Goal: Find specific page/section: Find specific page/section

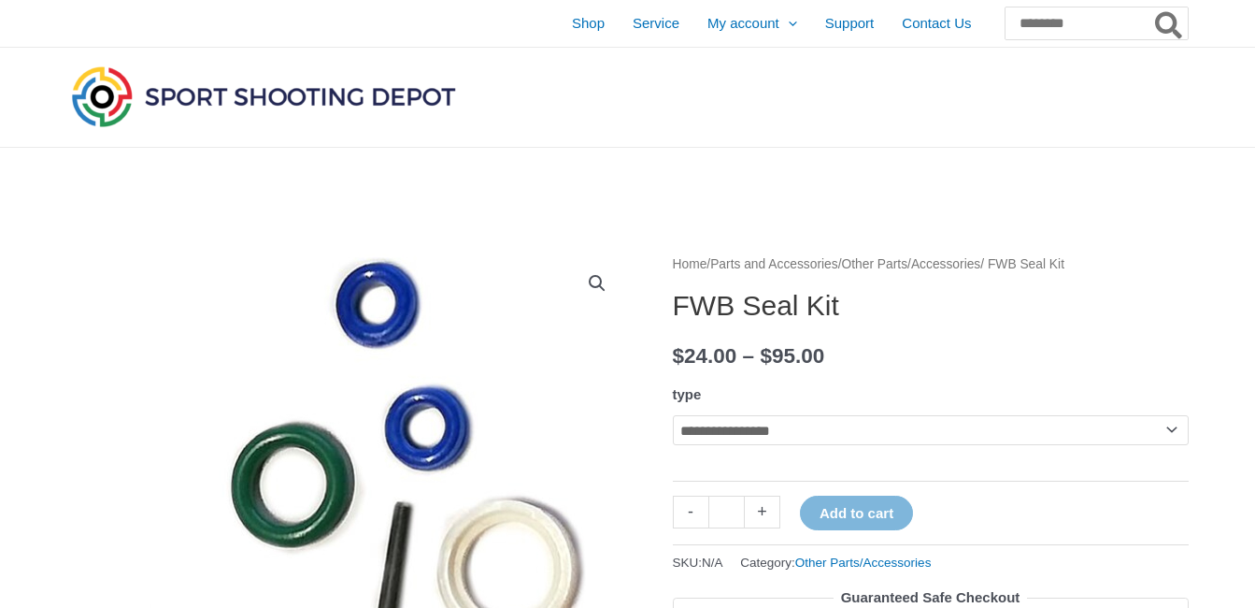
click at [1173, 427] on select "**********" at bounding box center [931, 430] width 516 height 30
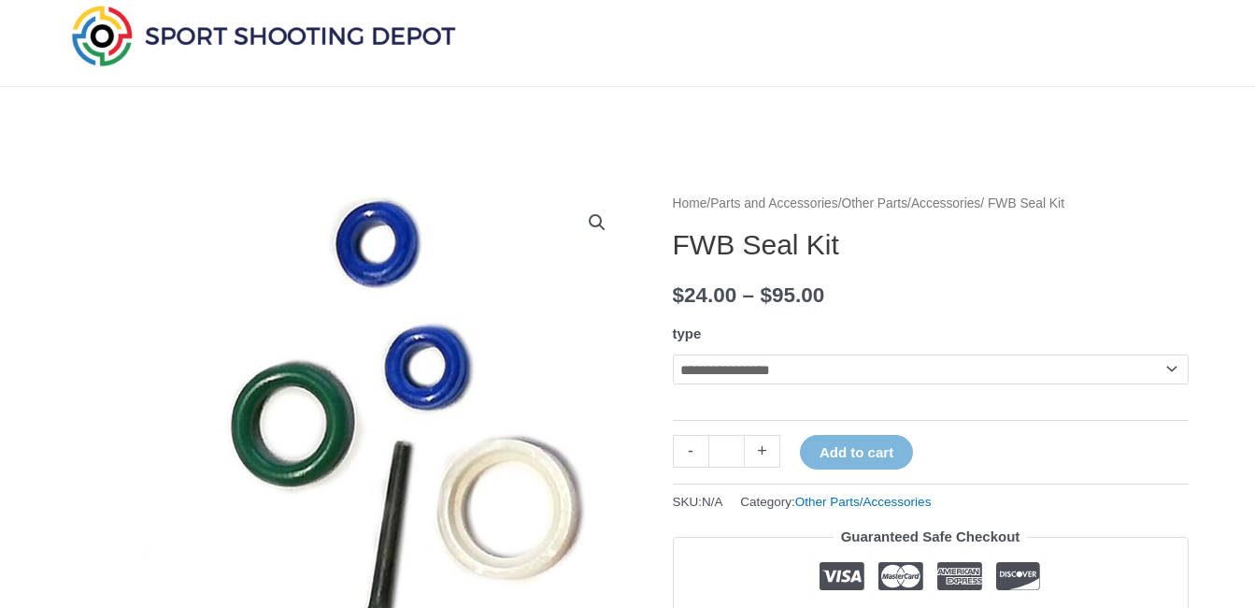
scroll to position [36, 0]
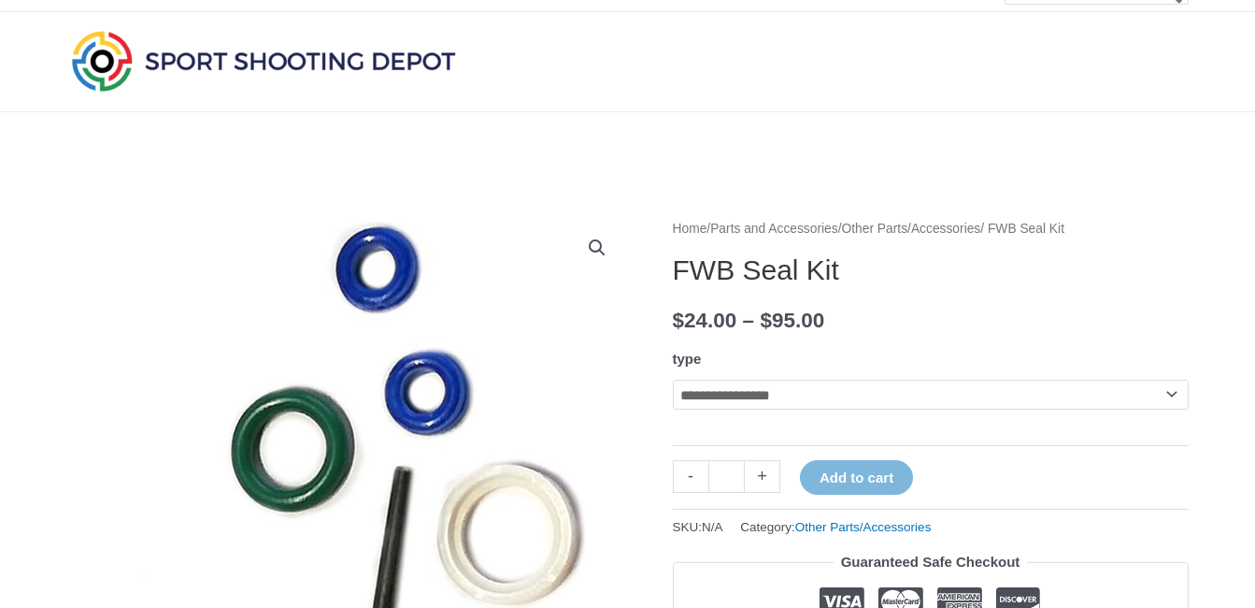
click at [923, 226] on link "Other Parts/Accessories" at bounding box center [911, 229] width 139 height 14
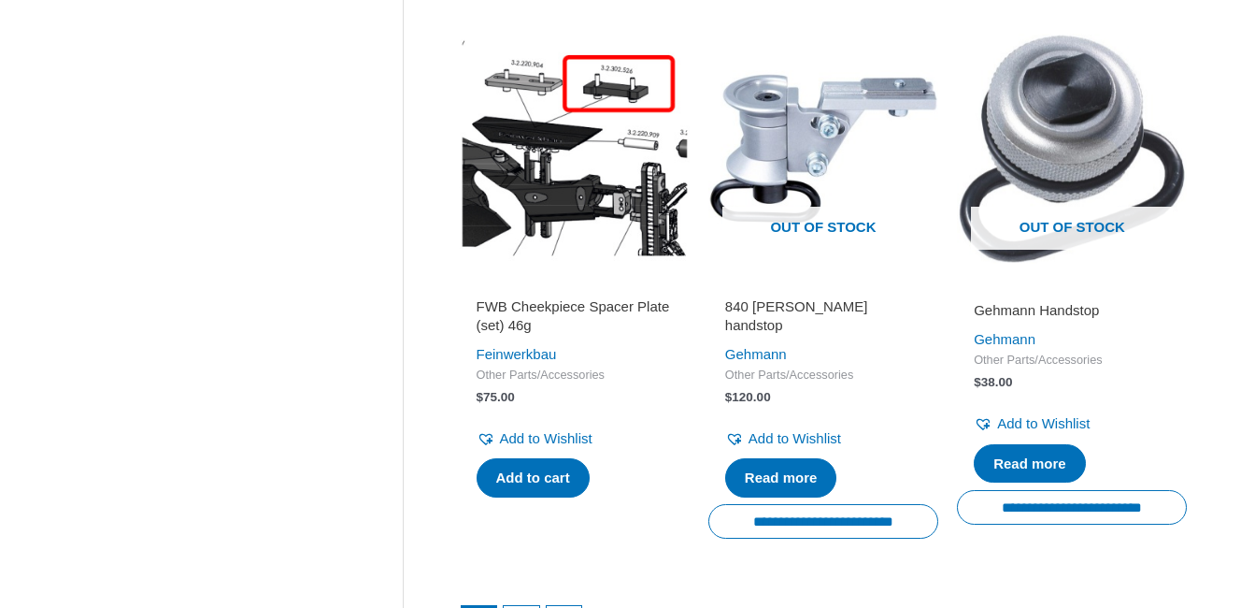
scroll to position [2833, 0]
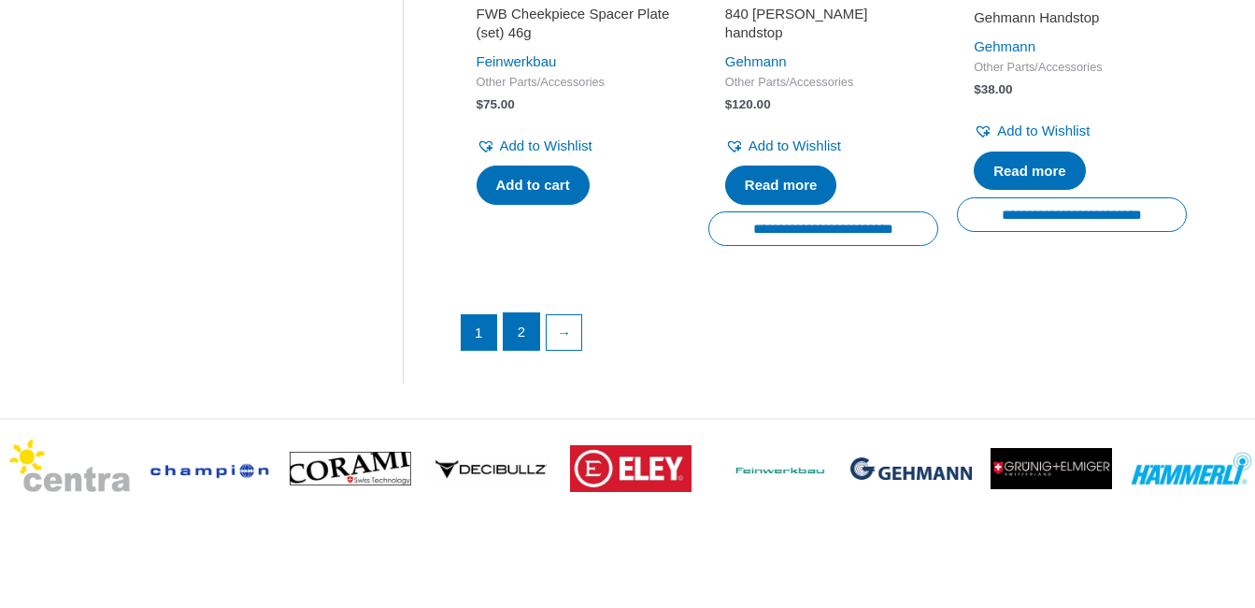
click at [519, 328] on link "2" at bounding box center [522, 331] width 36 height 37
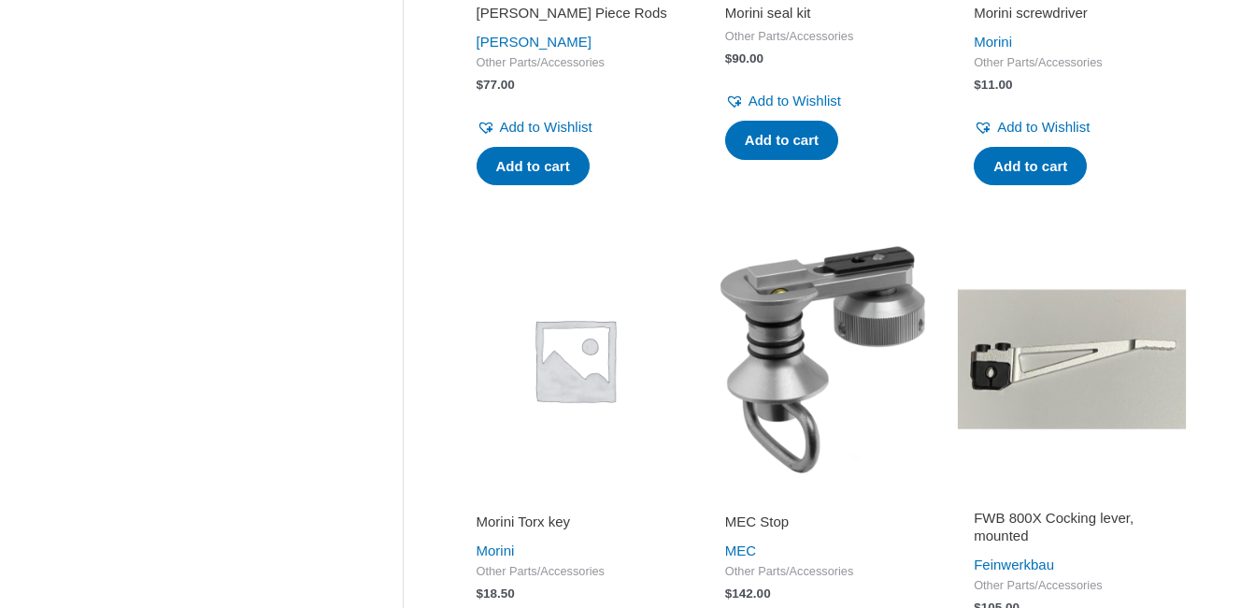
scroll to position [1152, 0]
